Goal: Entertainment & Leisure: Consume media (video, audio)

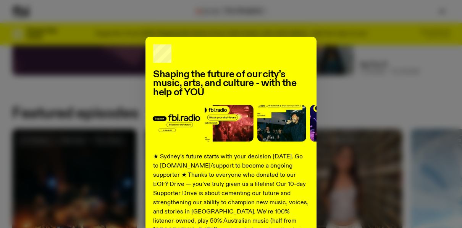
scroll to position [24, 0]
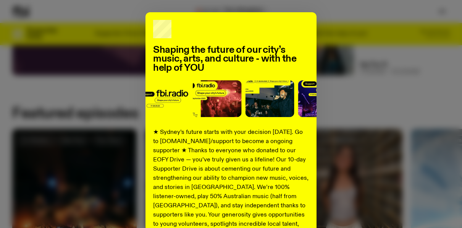
click at [358, 94] on div "Shaping the future of our city’s music, arts, and culture - with the help of YO…" at bounding box center [231, 169] width 438 height 314
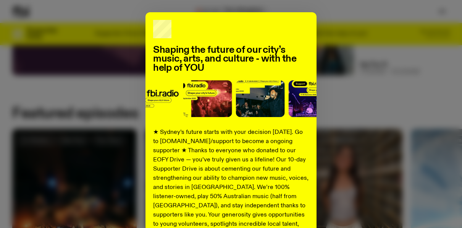
scroll to position [150, 0]
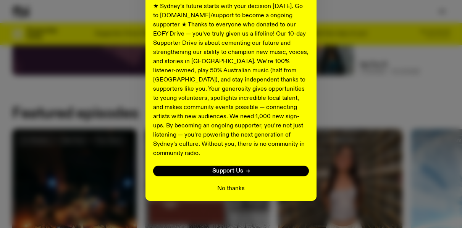
click at [229, 184] on button "No thanks" at bounding box center [231, 188] width 28 height 9
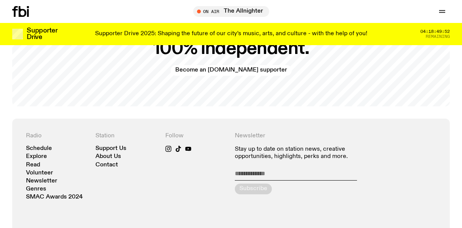
scroll to position [1461, 0]
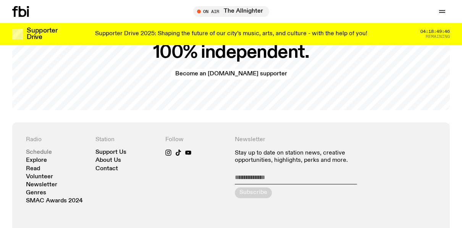
click at [49, 149] on link "Schedule" at bounding box center [39, 152] width 26 height 6
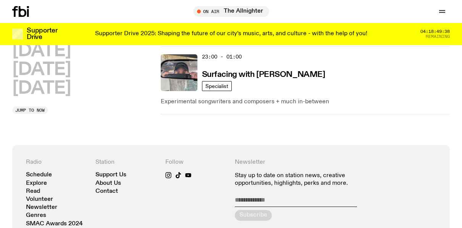
scroll to position [647, 0]
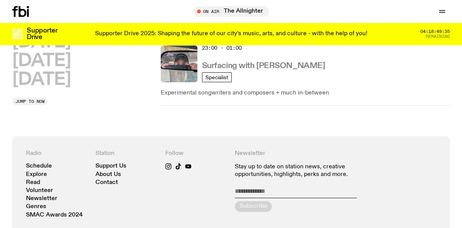
click at [296, 66] on h3 "Surfacing with [PERSON_NAME]" at bounding box center [263, 66] width 123 height 8
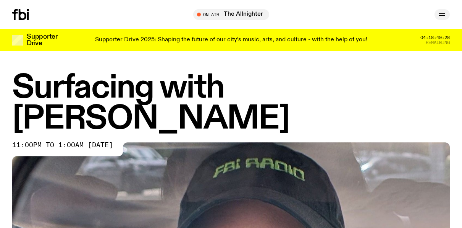
click at [439, 18] on icon "button" at bounding box center [442, 14] width 9 height 9
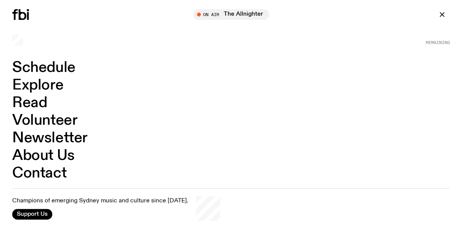
click at [64, 69] on link "Schedule" at bounding box center [43, 67] width 63 height 15
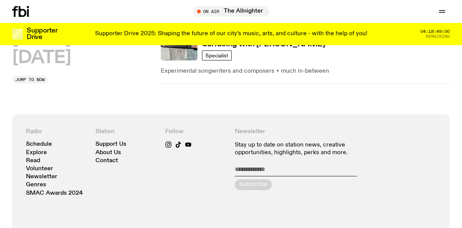
scroll to position [668, 0]
click at [38, 152] on link "Explore" at bounding box center [36, 153] width 21 height 6
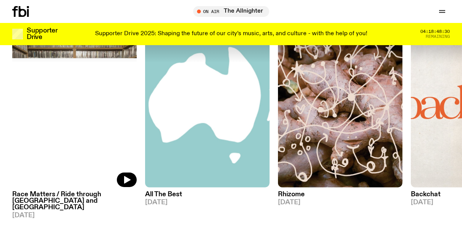
scroll to position [866, 0]
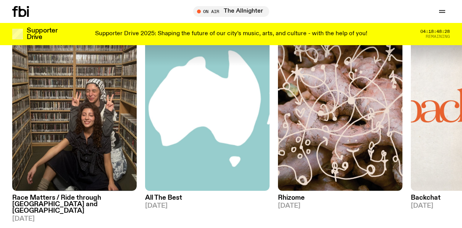
click at [117, 195] on h3 "Race Matters / Ride through [GEOGRAPHIC_DATA] and [GEOGRAPHIC_DATA]" at bounding box center [74, 204] width 125 height 19
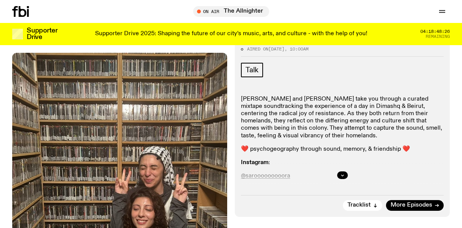
scroll to position [158, 0]
click at [346, 171] on button "button" at bounding box center [342, 175] width 11 height 8
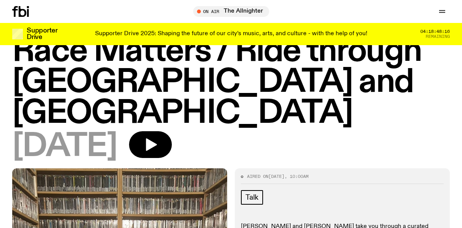
scroll to position [0, 0]
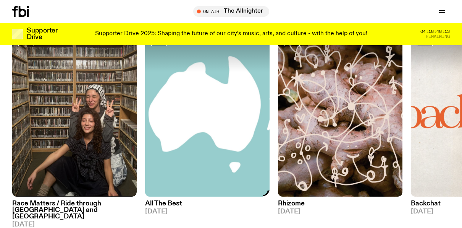
scroll to position [860, 0]
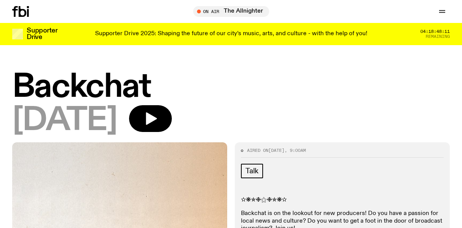
scroll to position [92, 0]
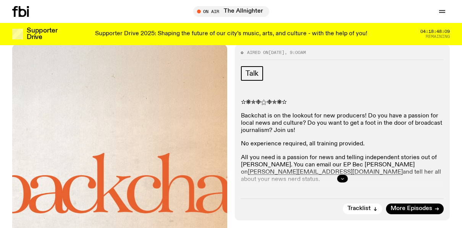
click at [340, 175] on button "button" at bounding box center [342, 179] width 11 height 8
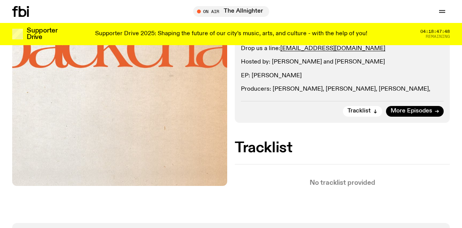
scroll to position [287, 0]
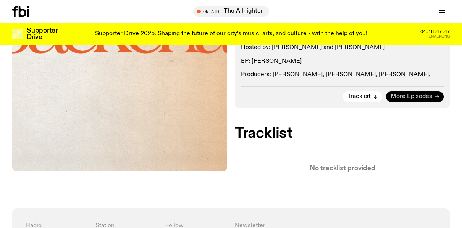
click at [413, 99] on span "More Episodes" at bounding box center [412, 97] width 42 height 6
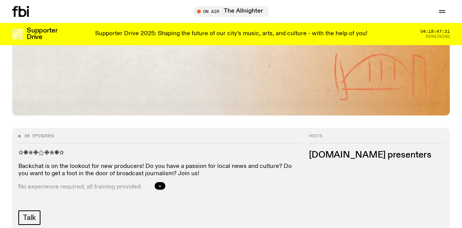
scroll to position [220, 0]
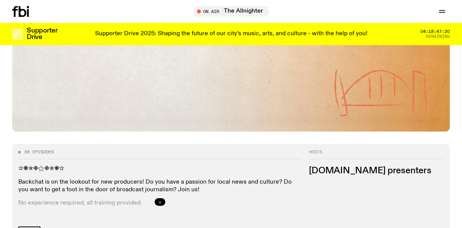
click at [164, 200] on button "button" at bounding box center [160, 202] width 11 height 8
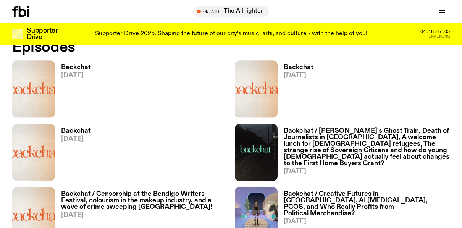
scroll to position [553, 0]
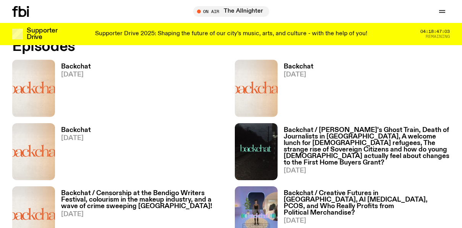
click at [75, 66] on h3 "Backchat" at bounding box center [76, 66] width 30 height 6
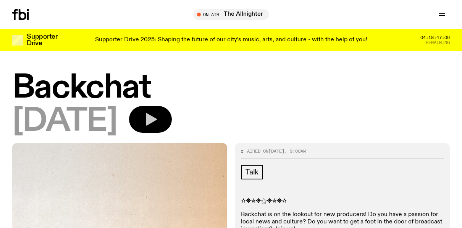
click at [172, 112] on button "button" at bounding box center [150, 119] width 43 height 27
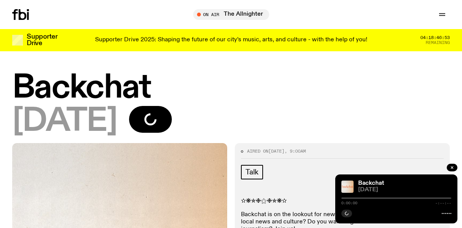
click at [369, 197] on div at bounding box center [397, 198] width 110 height 2
click at [454, 167] on icon "button" at bounding box center [452, 167] width 5 height 5
